Goal: Task Accomplishment & Management: Manage account settings

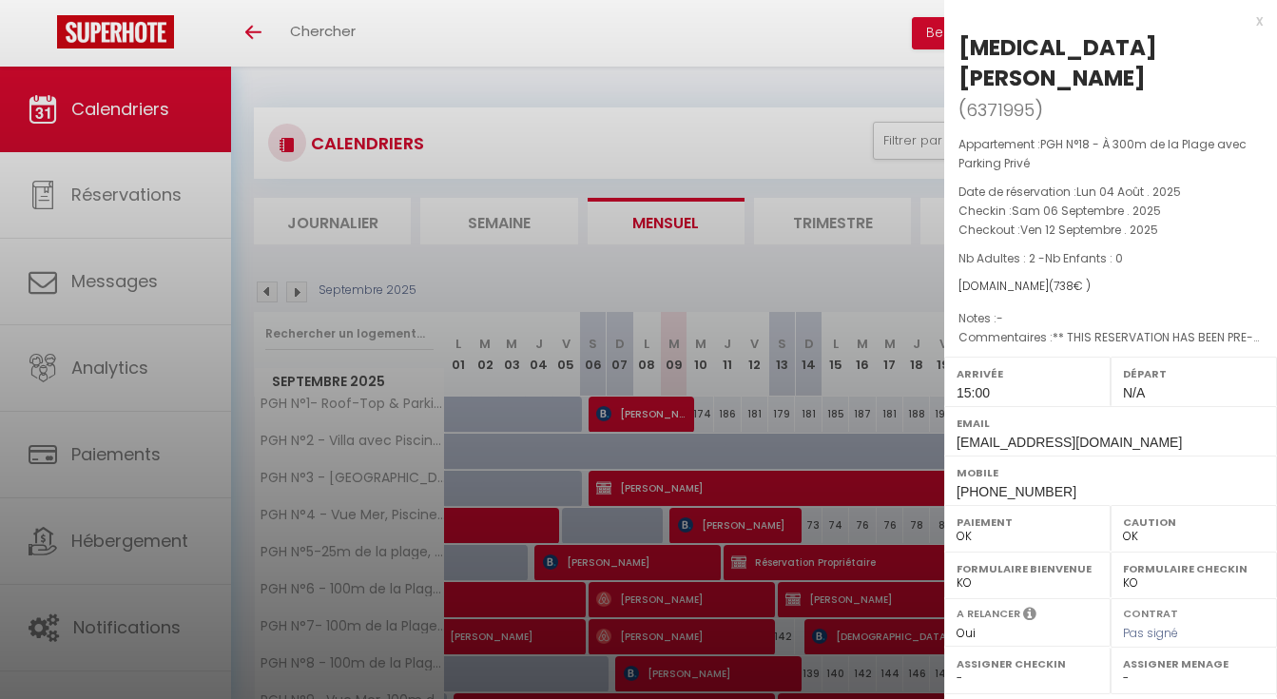
select select "0"
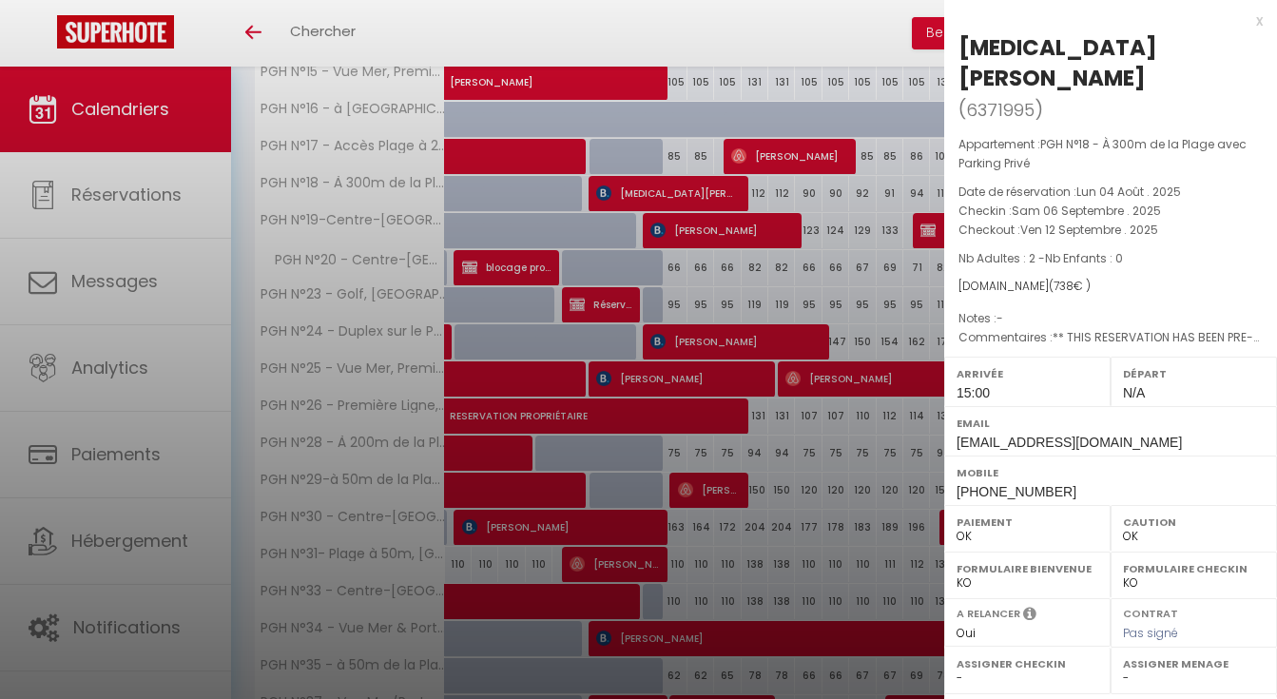
scroll to position [55, 0]
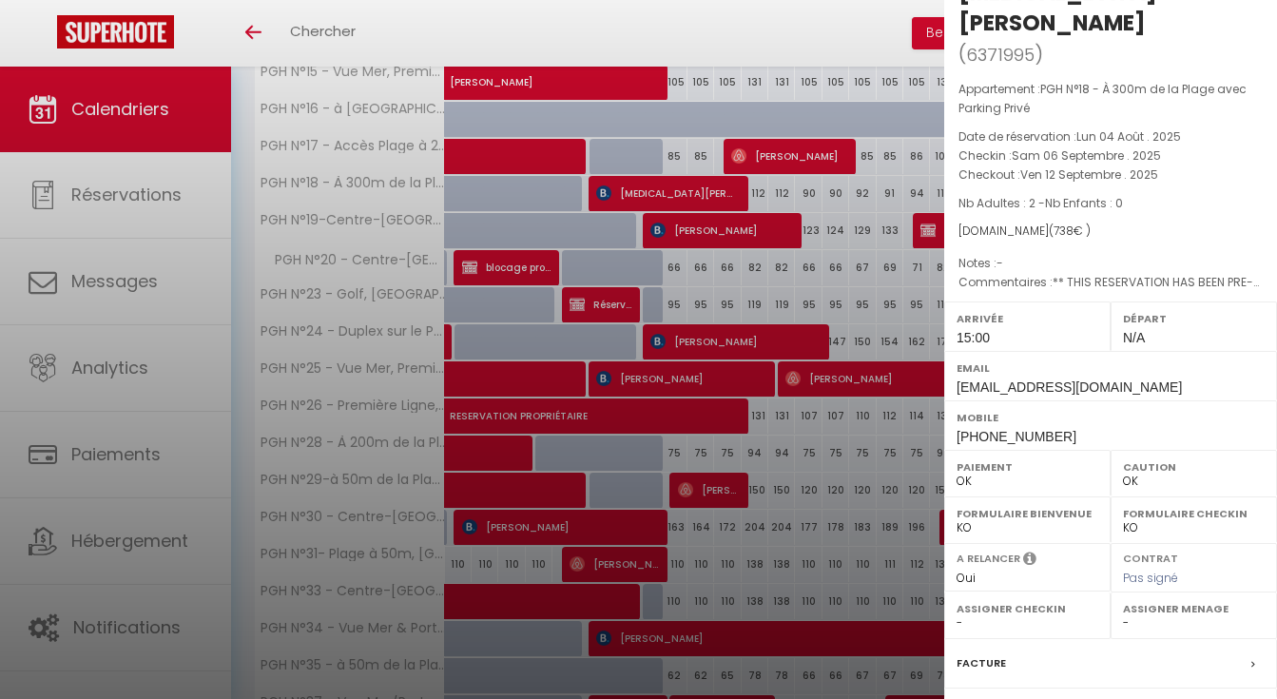
click at [603, 424] on div at bounding box center [638, 349] width 1277 height 699
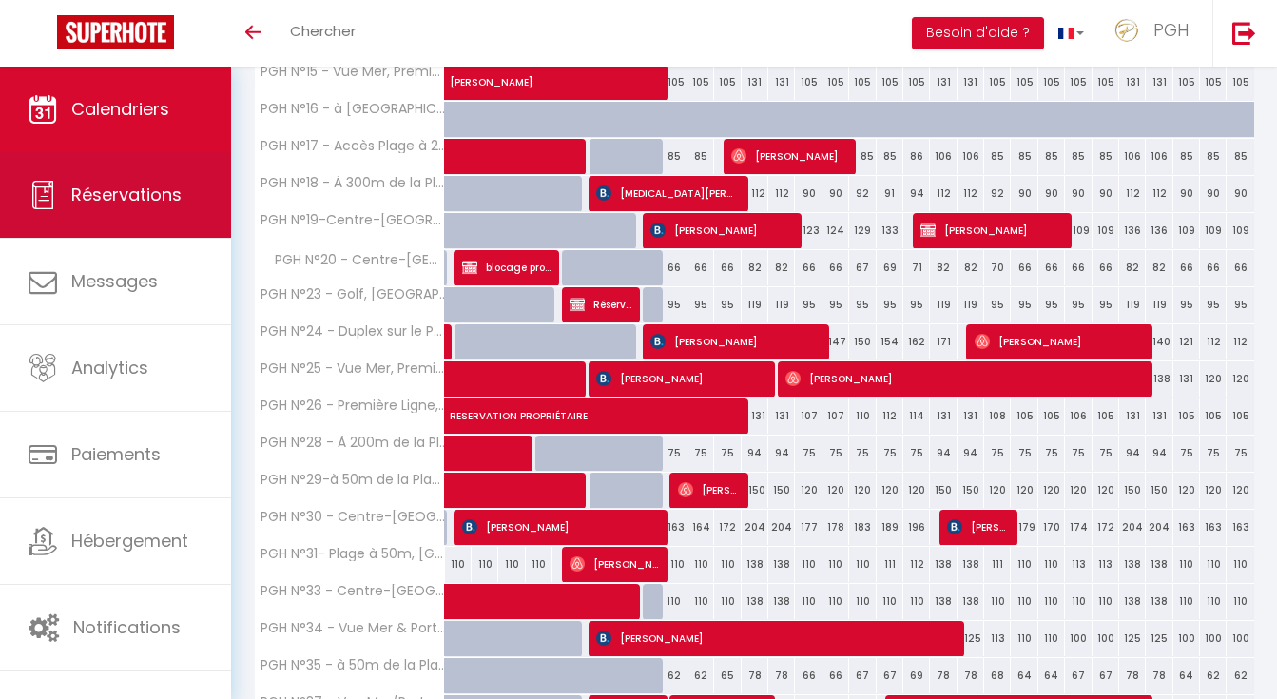
click at [141, 202] on span "Réservations" at bounding box center [126, 195] width 110 height 24
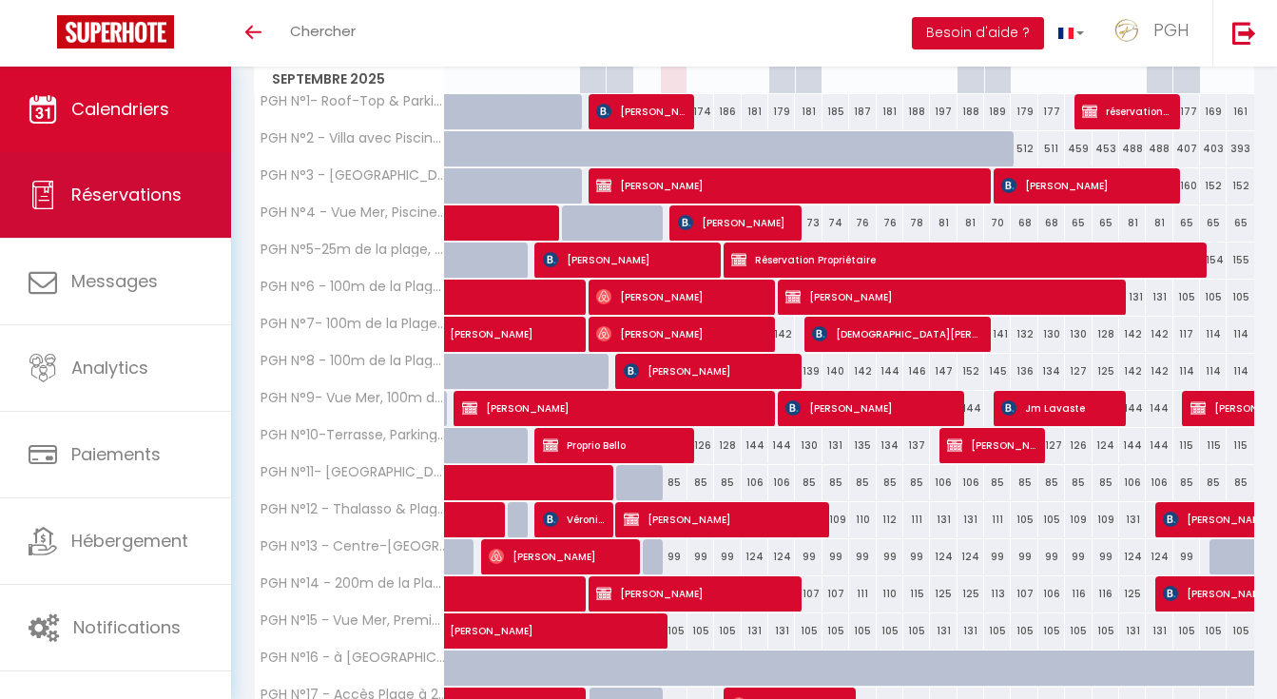
select select "not_cancelled"
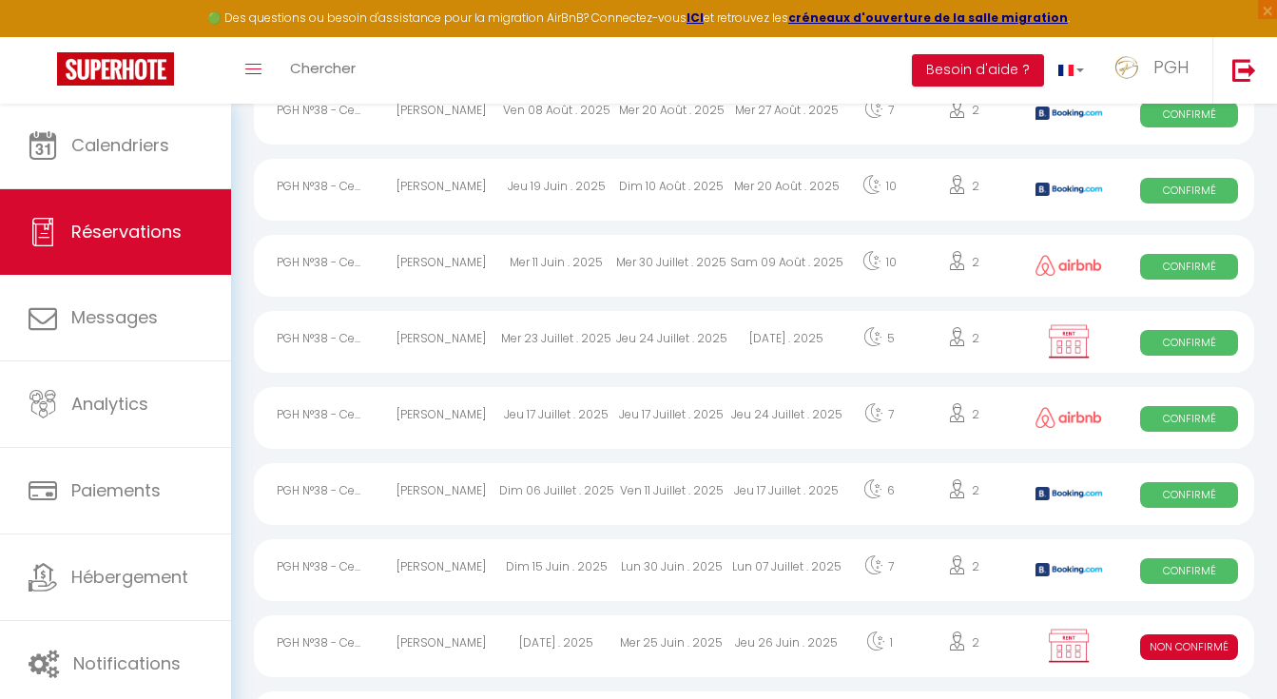
scroll to position [337, 0]
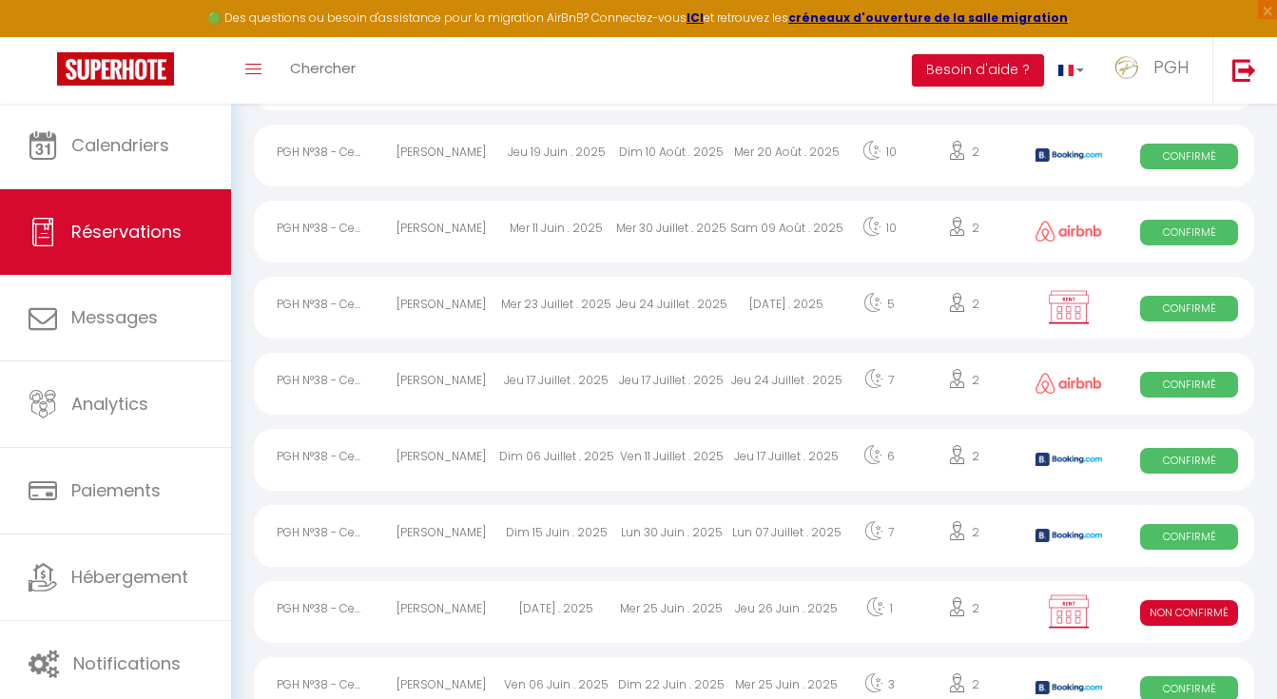
click at [65, 83] on img at bounding box center [115, 68] width 117 height 33
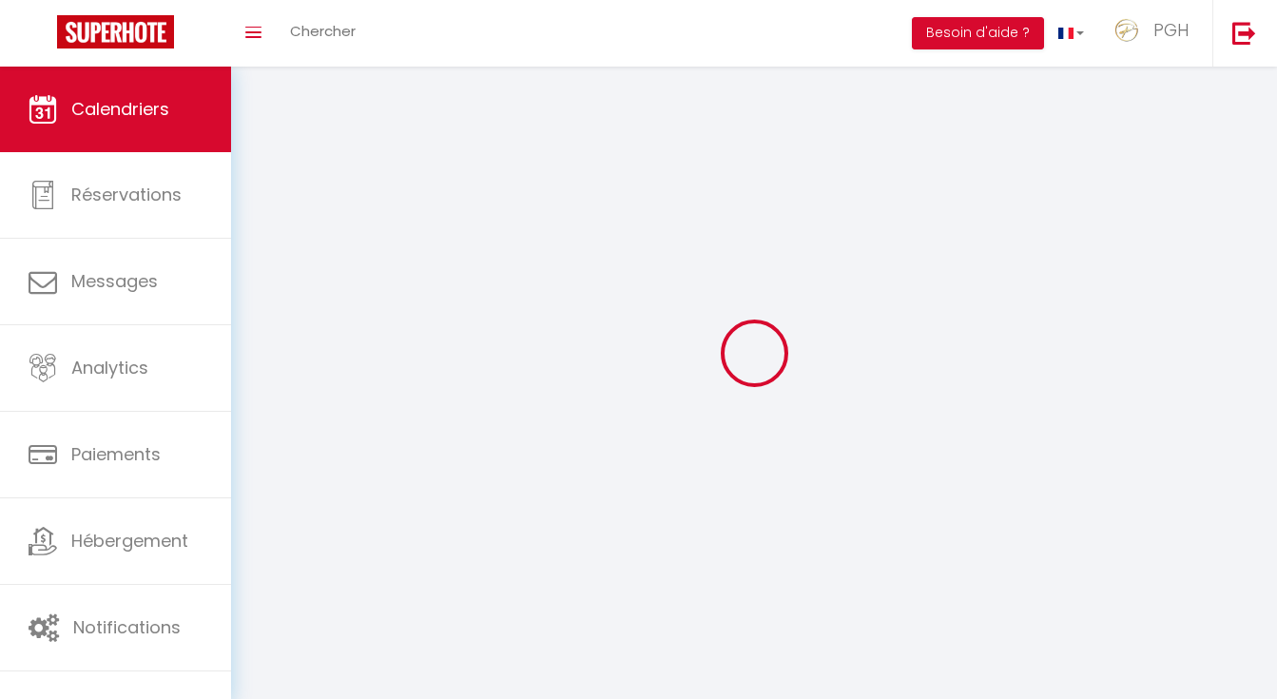
click at [106, 144] on link "Calendriers" at bounding box center [115, 110] width 231 height 86
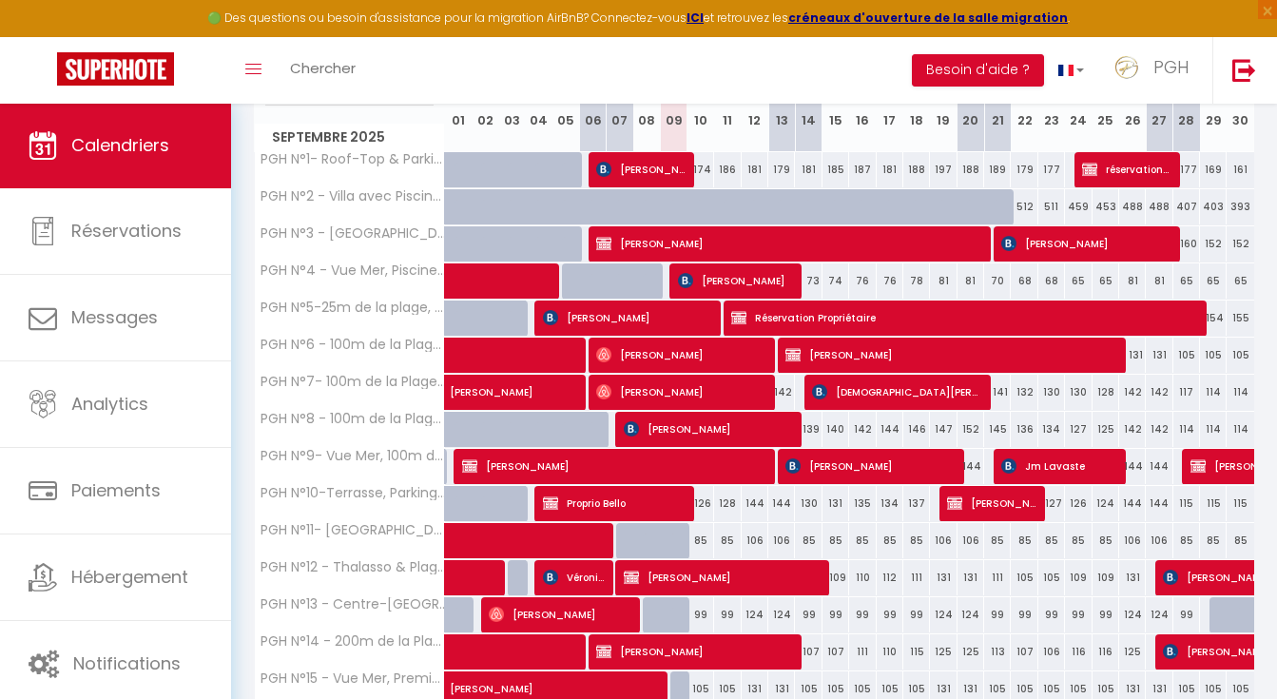
scroll to position [599, 0]
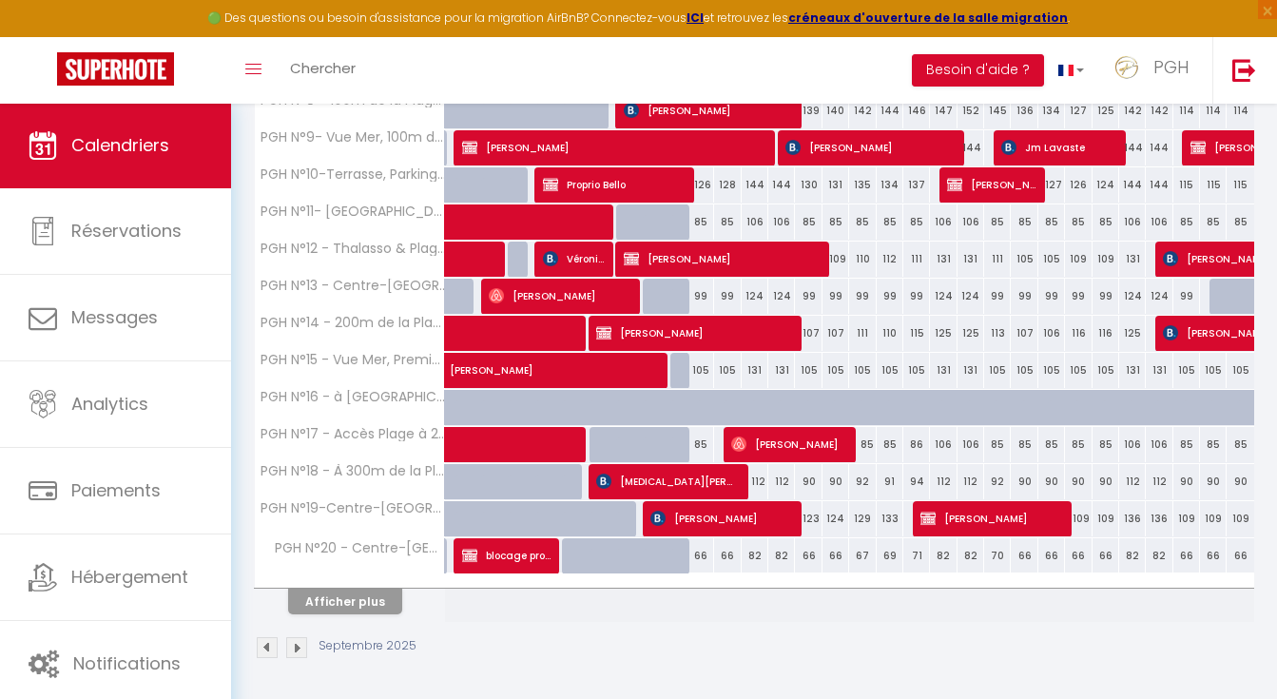
click at [356, 588] on button "Afficher plus" at bounding box center [345, 601] width 114 height 26
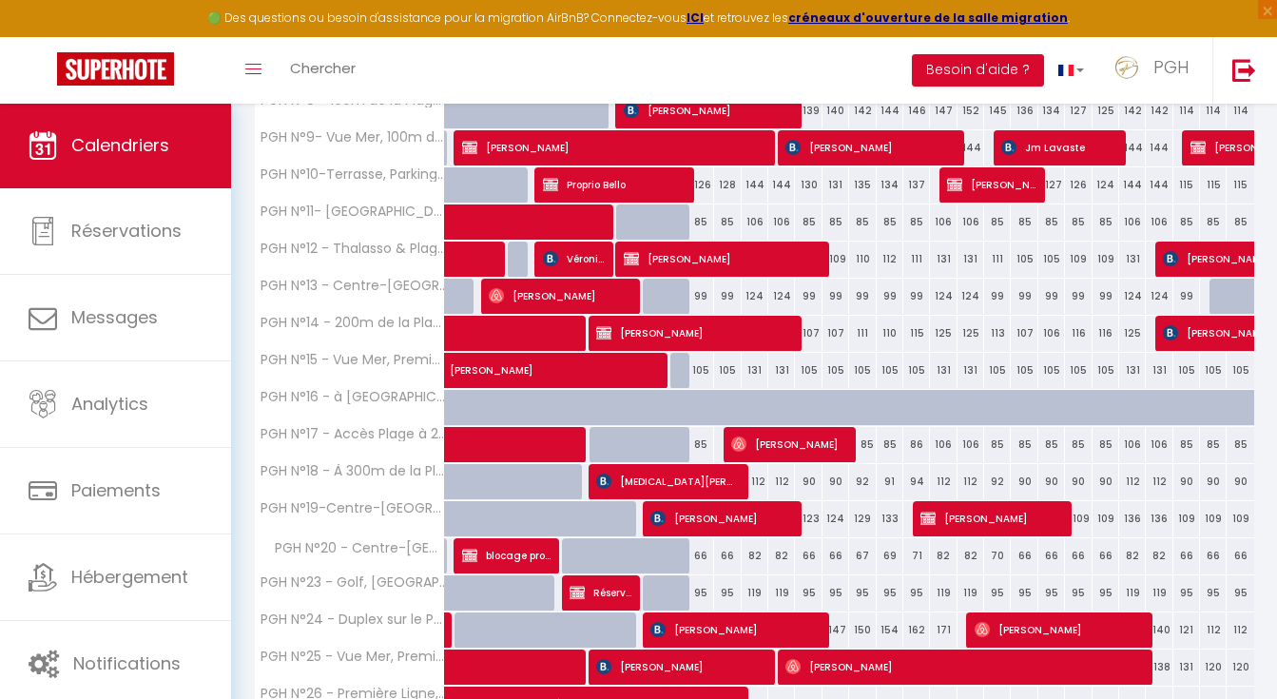
scroll to position [1214, 0]
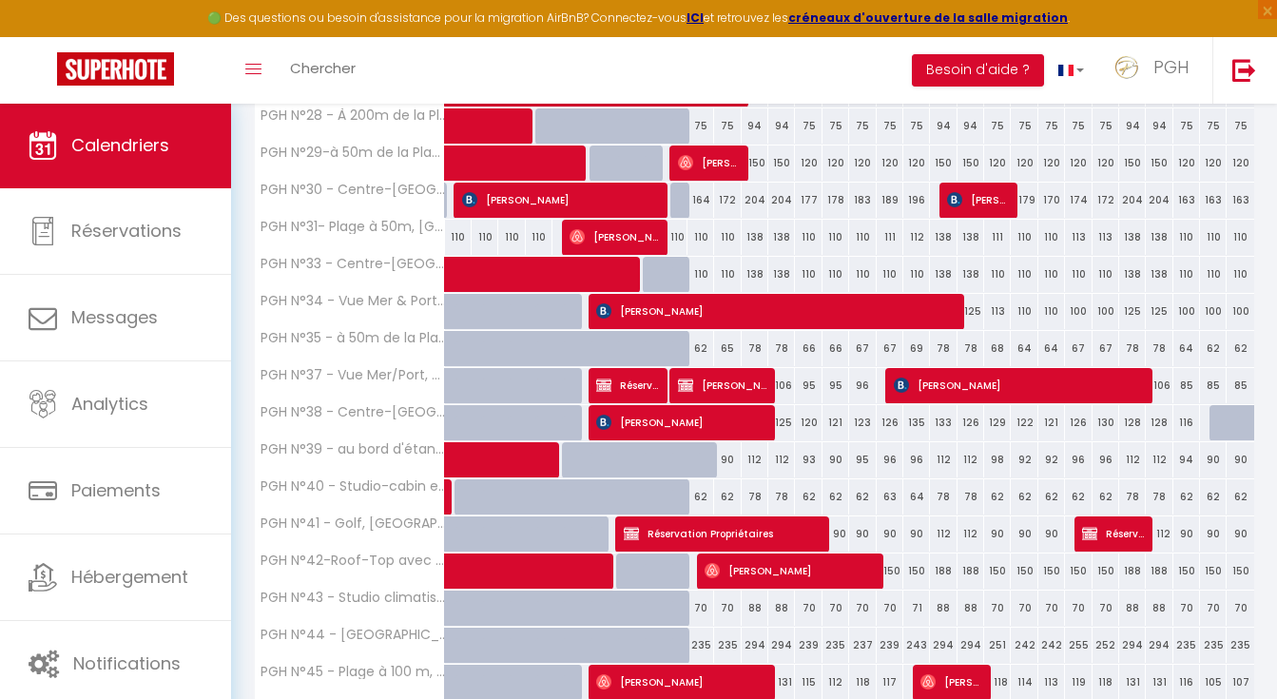
click at [735, 416] on span "[PERSON_NAME]" at bounding box center [680, 422] width 168 height 36
select select "OK"
select select "KO"
select select "0"
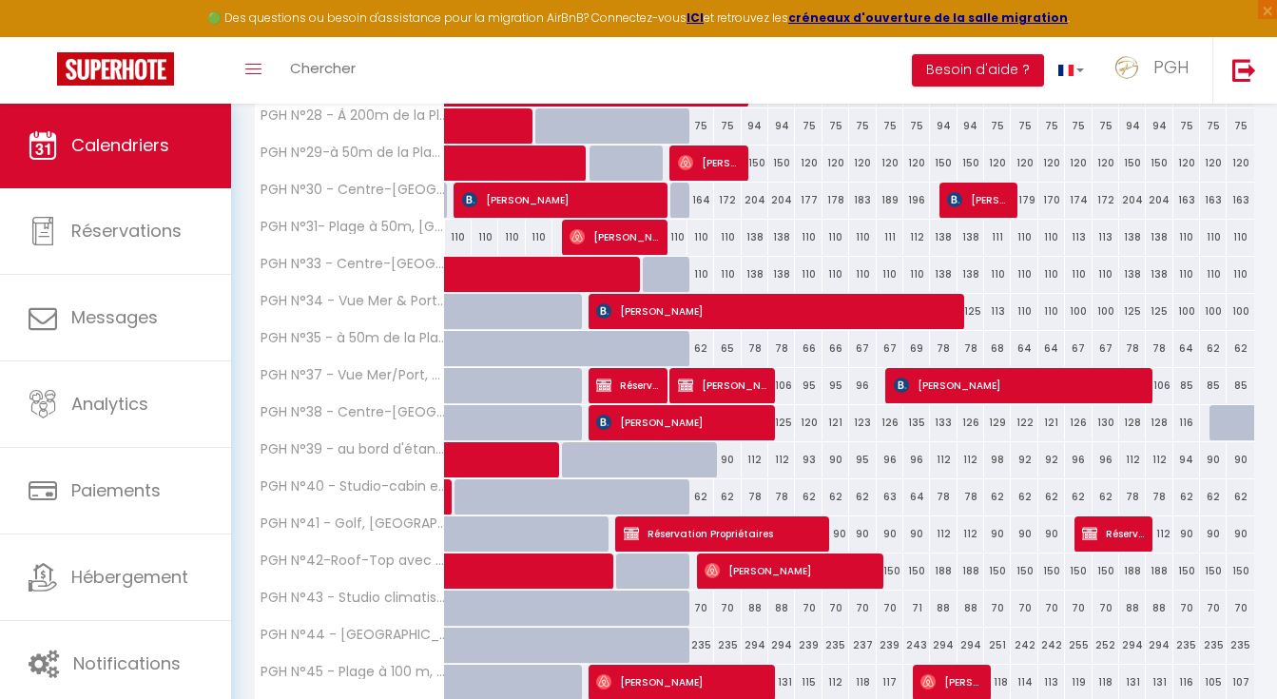
select select "1"
select select
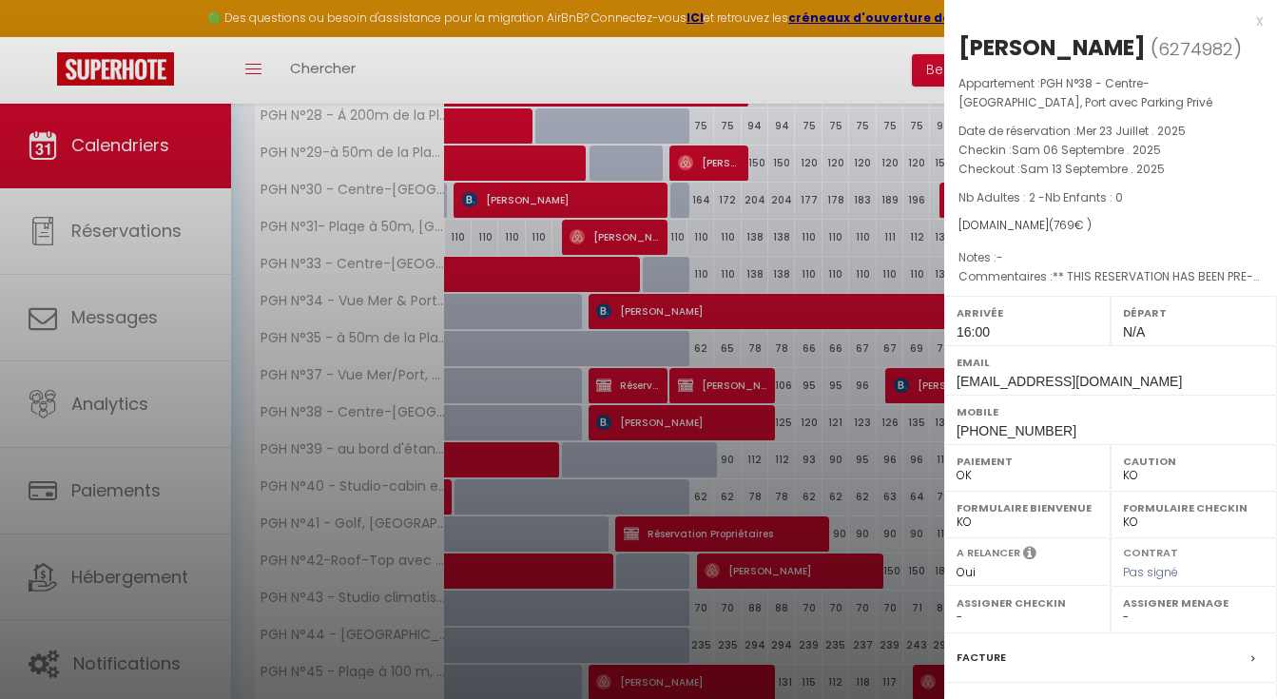
click at [1244, 23] on div "x" at bounding box center [1103, 21] width 318 height 23
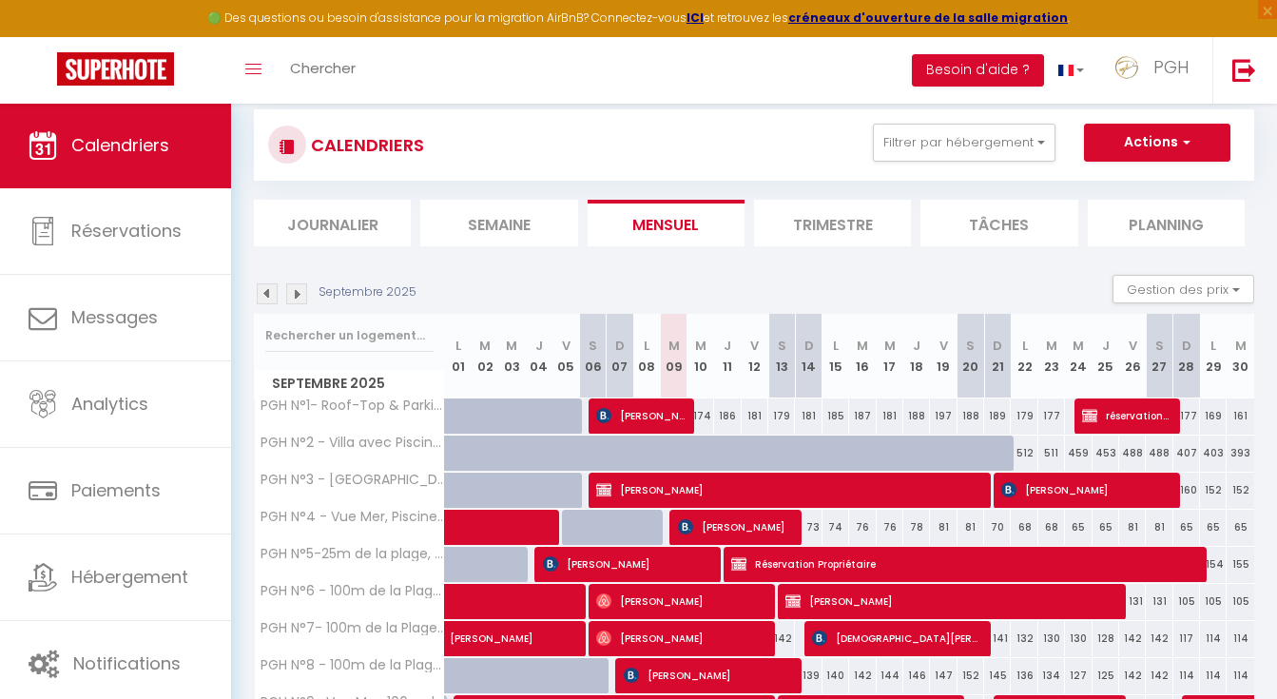
scroll to position [196, 0]
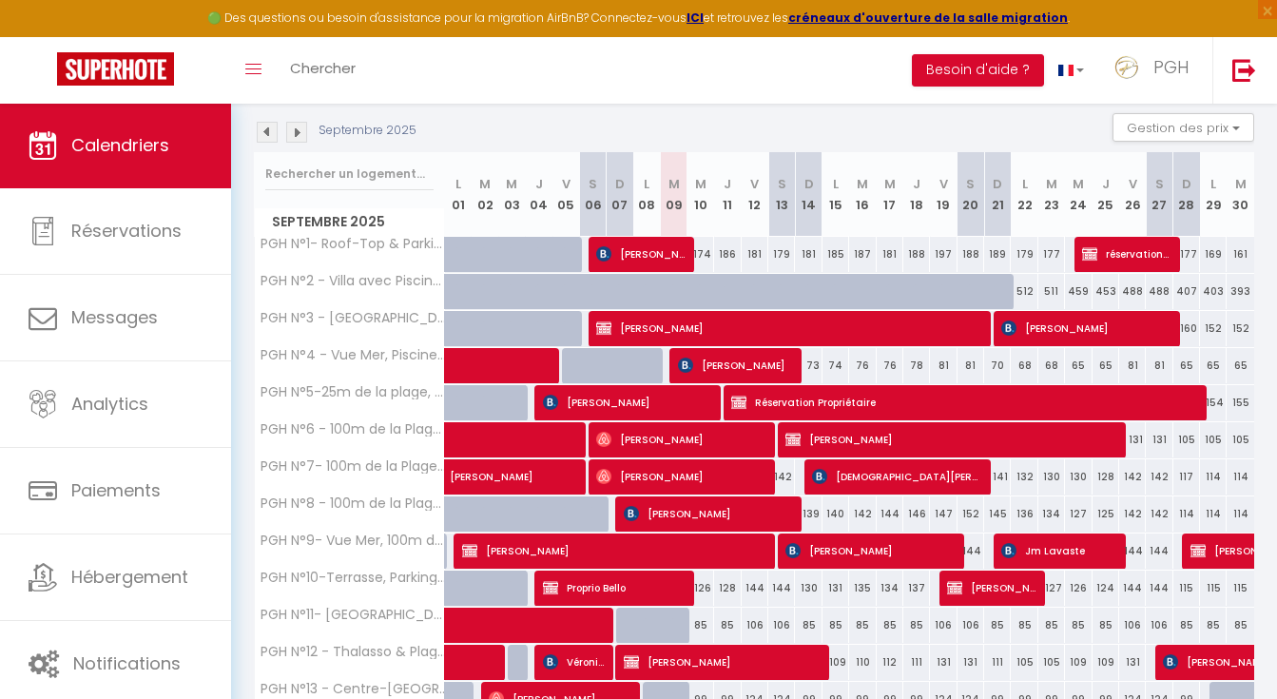
click at [264, 136] on img at bounding box center [267, 132] width 21 height 21
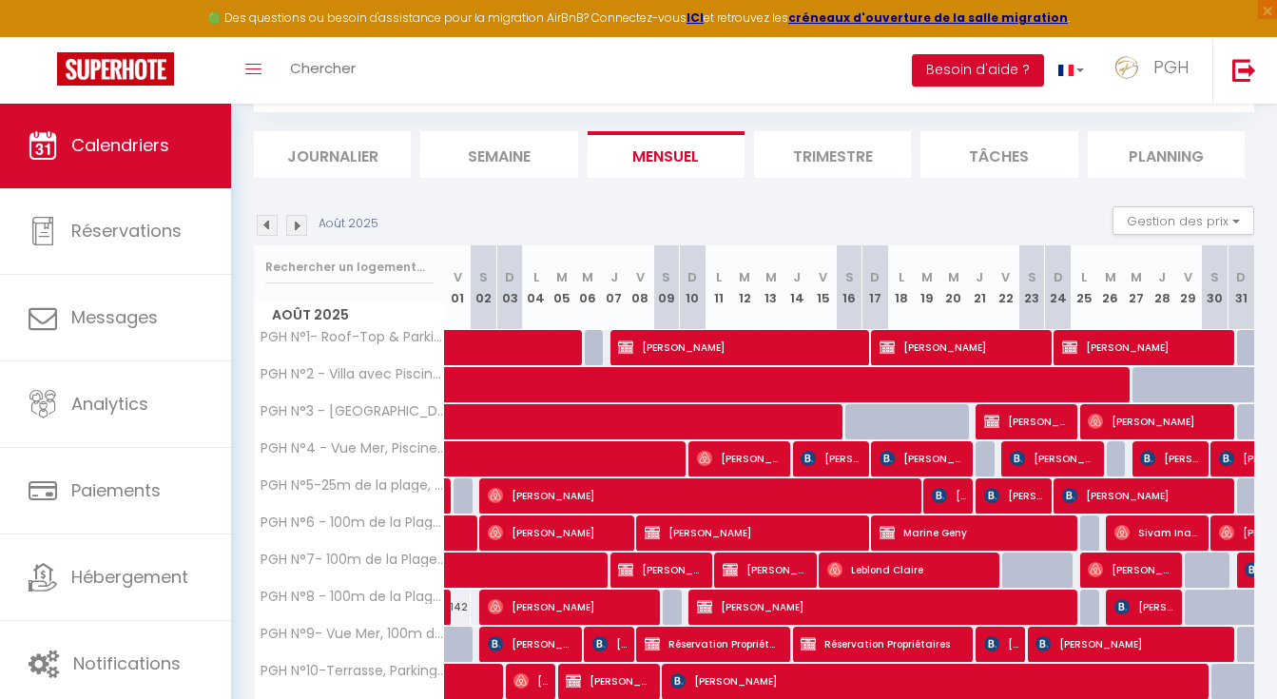
scroll to position [599, 0]
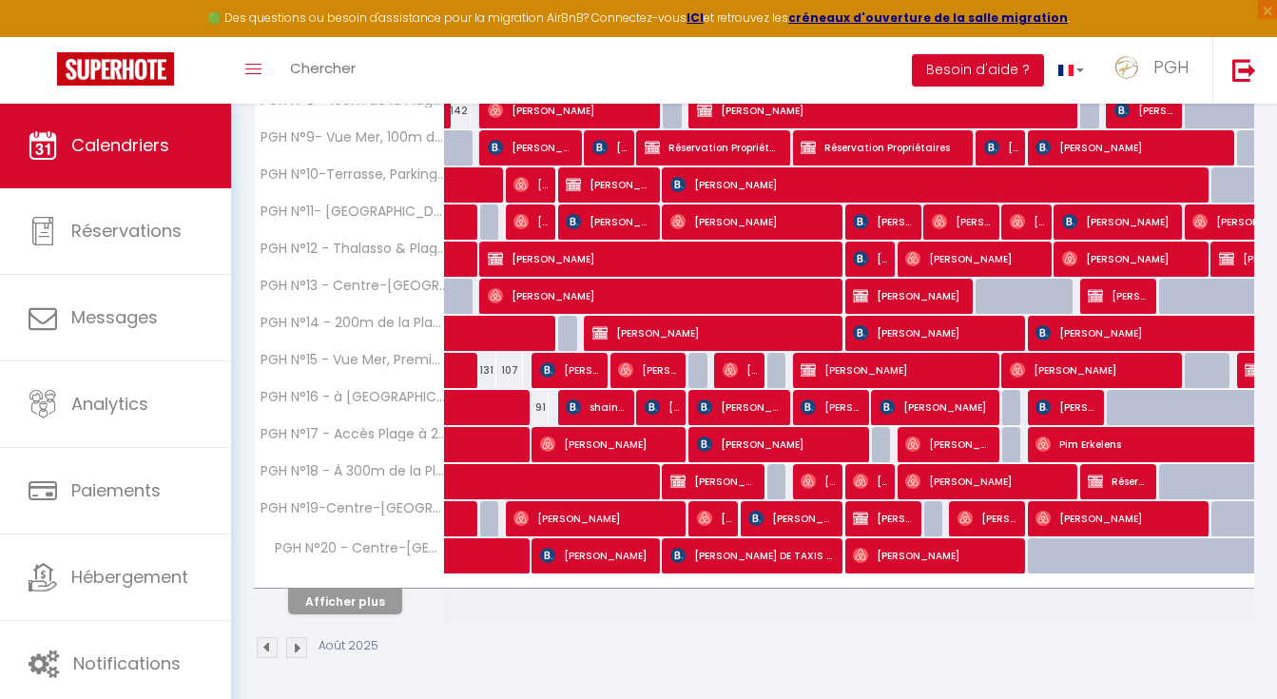
click at [387, 586] on div at bounding box center [350, 581] width 190 height 12
click at [366, 604] on button "Afficher plus" at bounding box center [345, 601] width 114 height 26
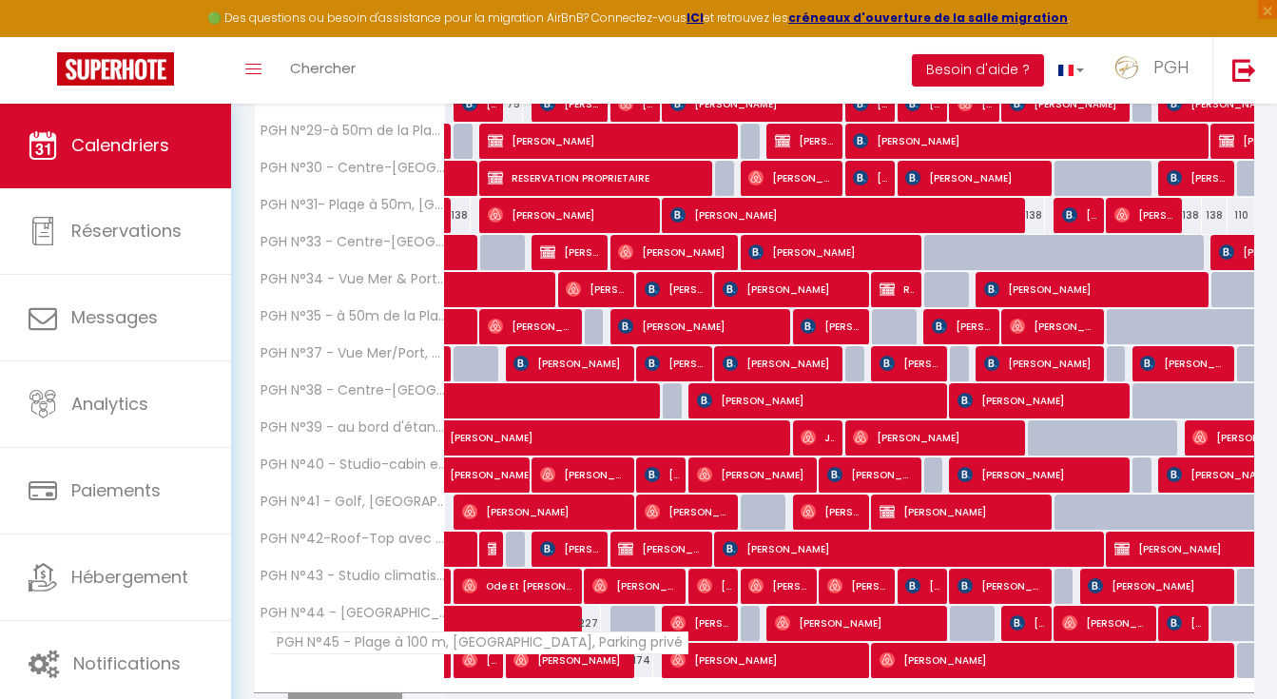
scroll to position [1340, 0]
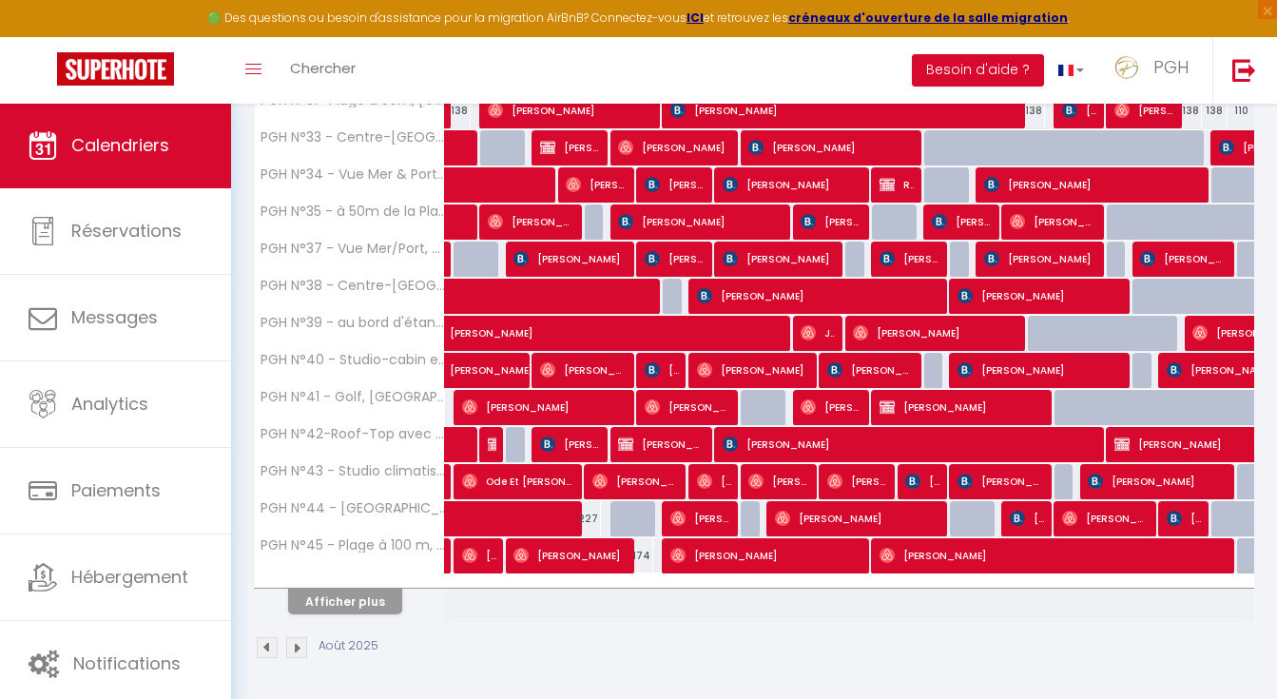
click at [360, 580] on div at bounding box center [350, 581] width 190 height 12
click at [356, 594] on button "Afficher plus" at bounding box center [345, 601] width 114 height 26
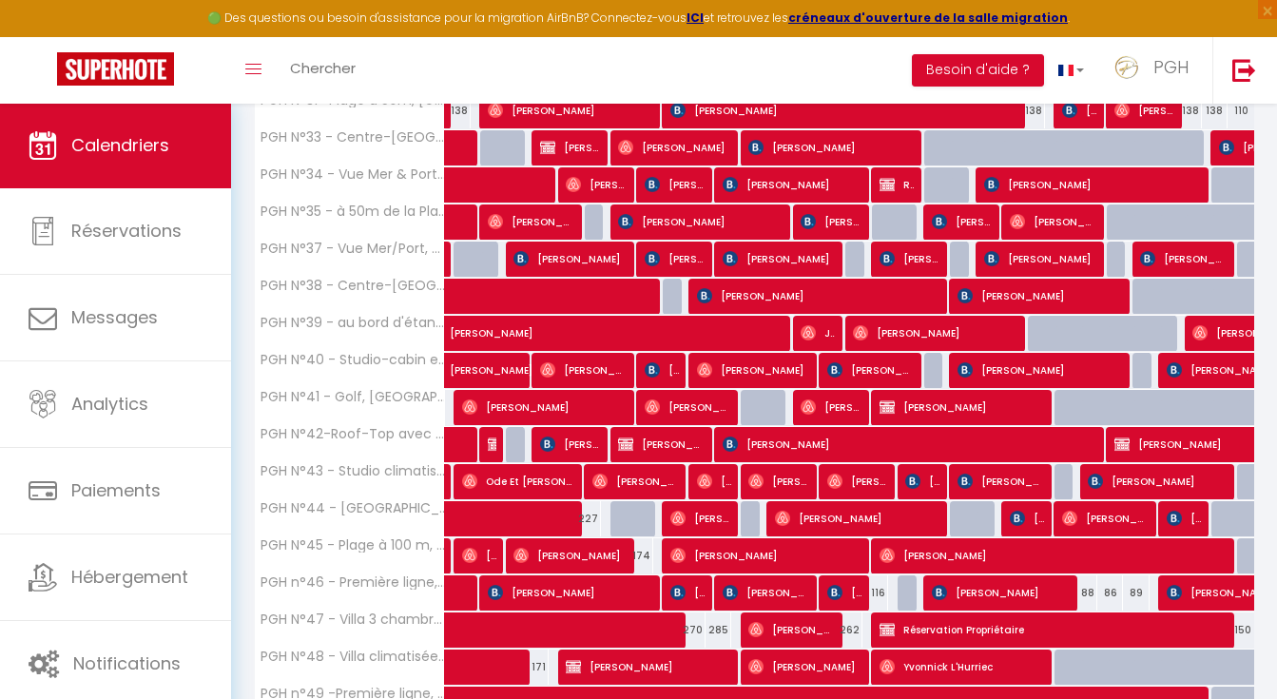
scroll to position [1630, 0]
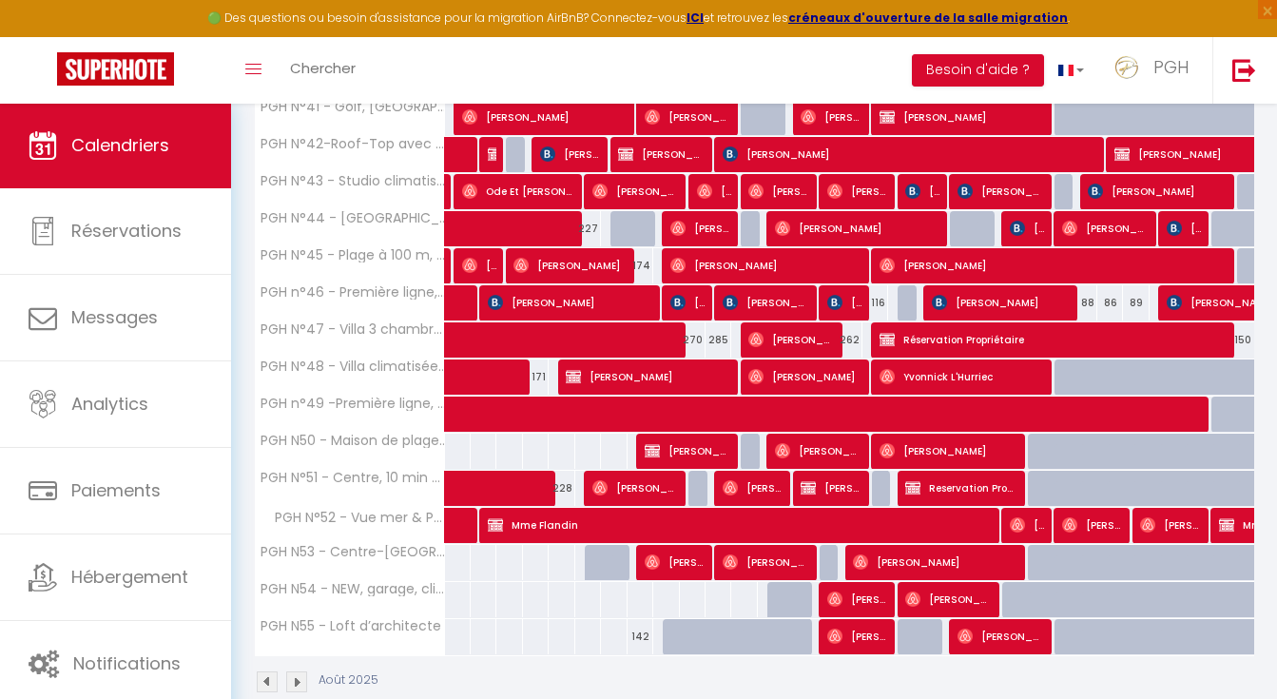
click at [650, 443] on img at bounding box center [652, 450] width 15 height 15
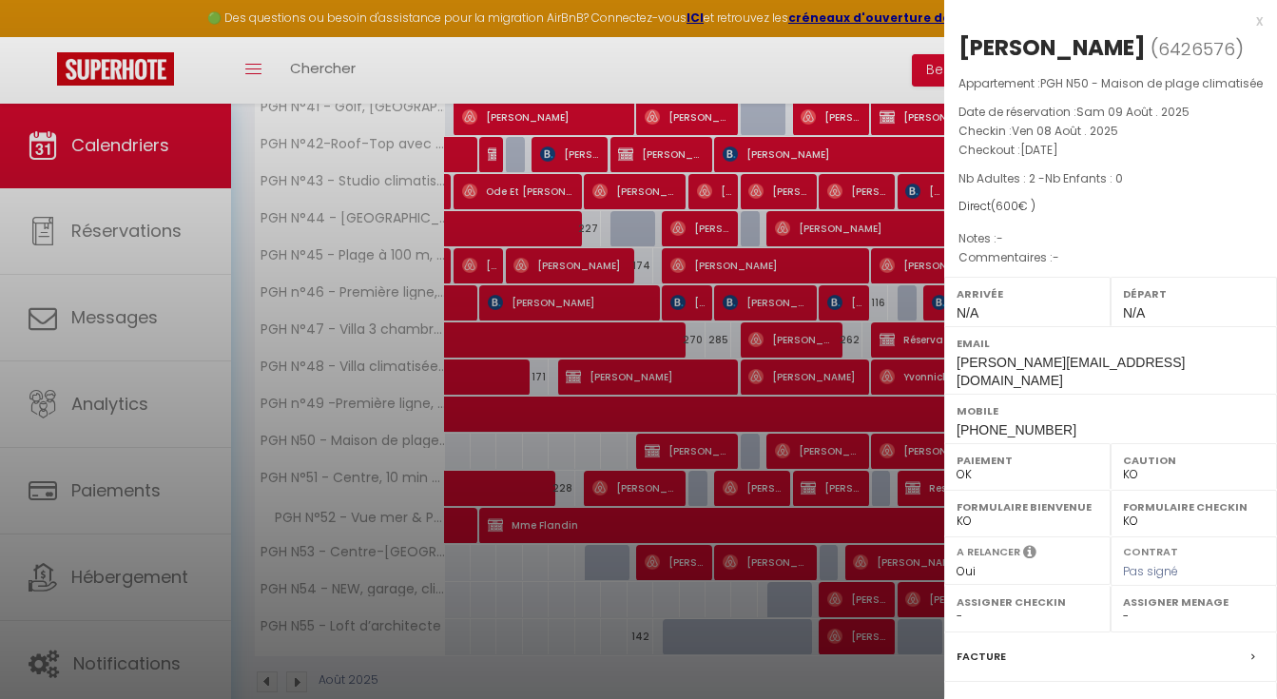
click at [1247, 21] on div "x" at bounding box center [1103, 21] width 318 height 23
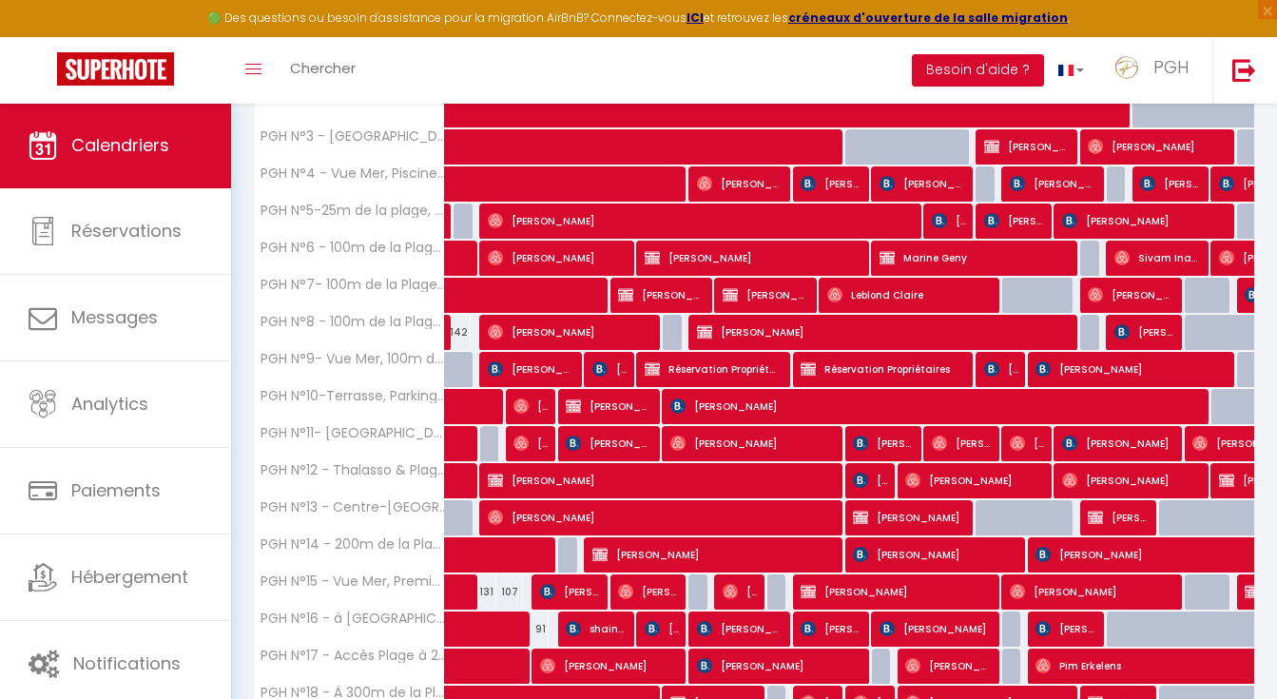
scroll to position [0, 0]
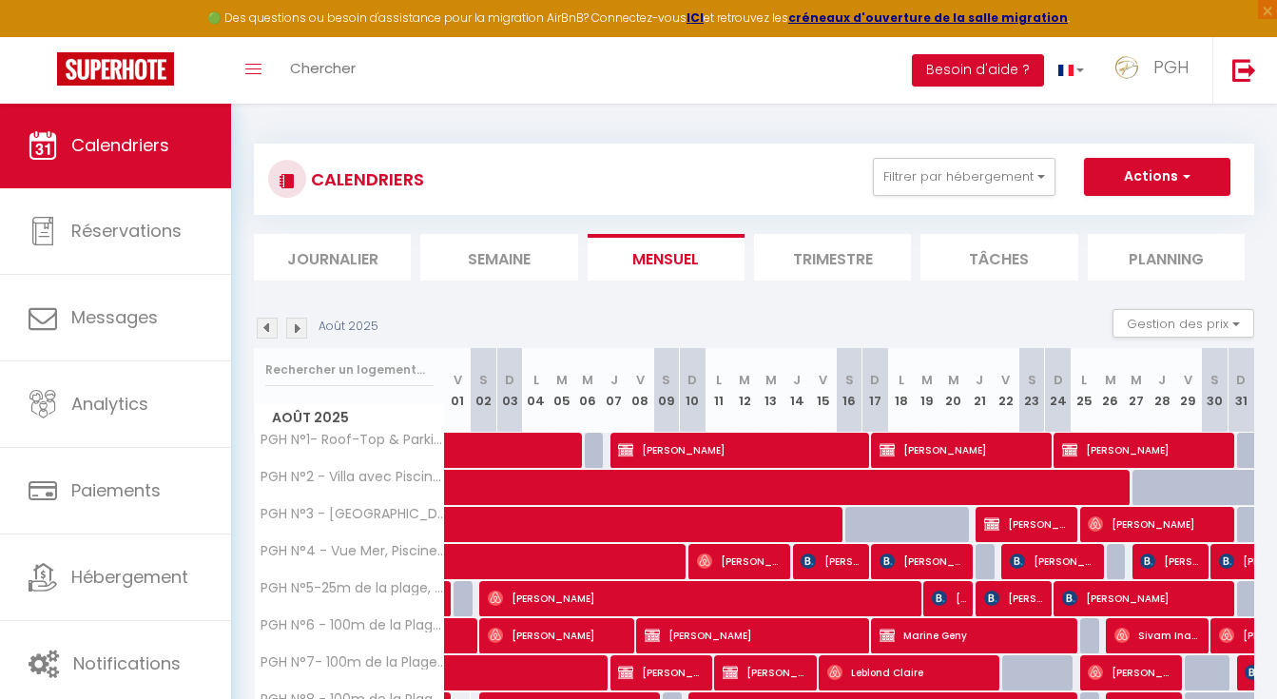
click at [292, 318] on img at bounding box center [296, 328] width 21 height 21
